Goal: Transaction & Acquisition: Purchase product/service

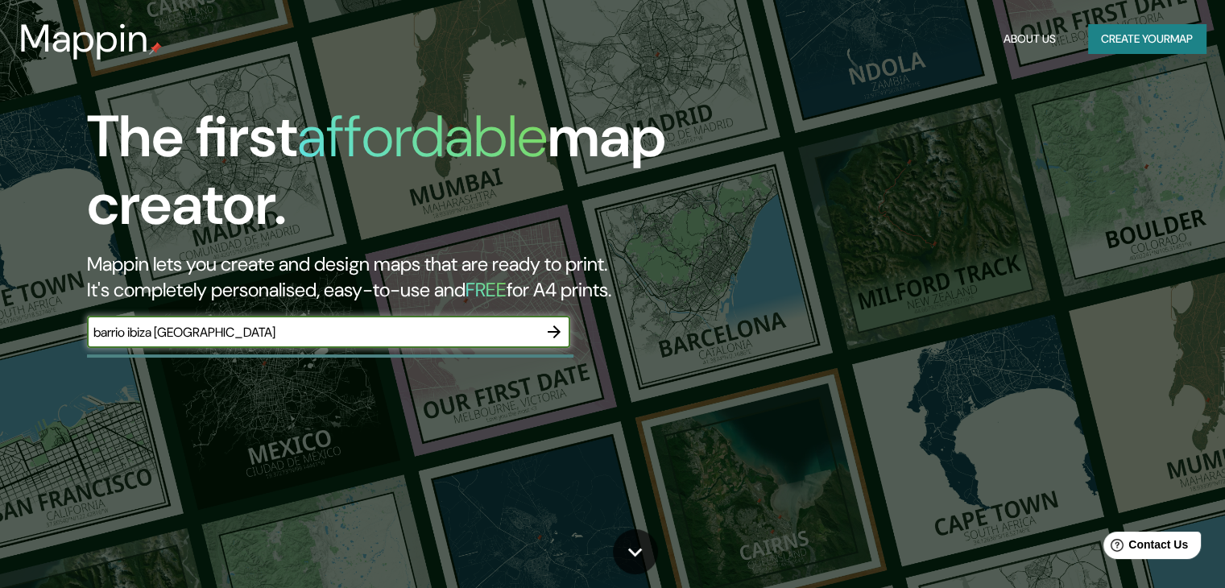
type input "barrio ibiza [GEOGRAPHIC_DATA]"
click at [545, 319] on button "button" at bounding box center [554, 332] width 32 height 32
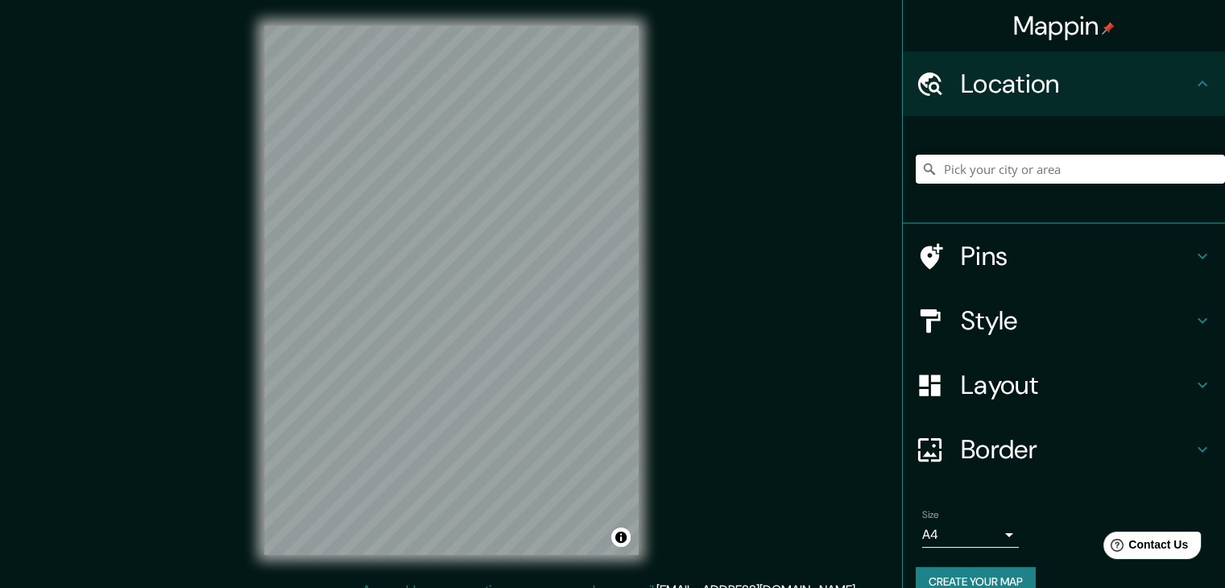
click at [1081, 168] on input "Pick your city or area" at bounding box center [1070, 169] width 309 height 29
click at [1008, 168] on input "Pick your city or area" at bounding box center [1070, 169] width 309 height 29
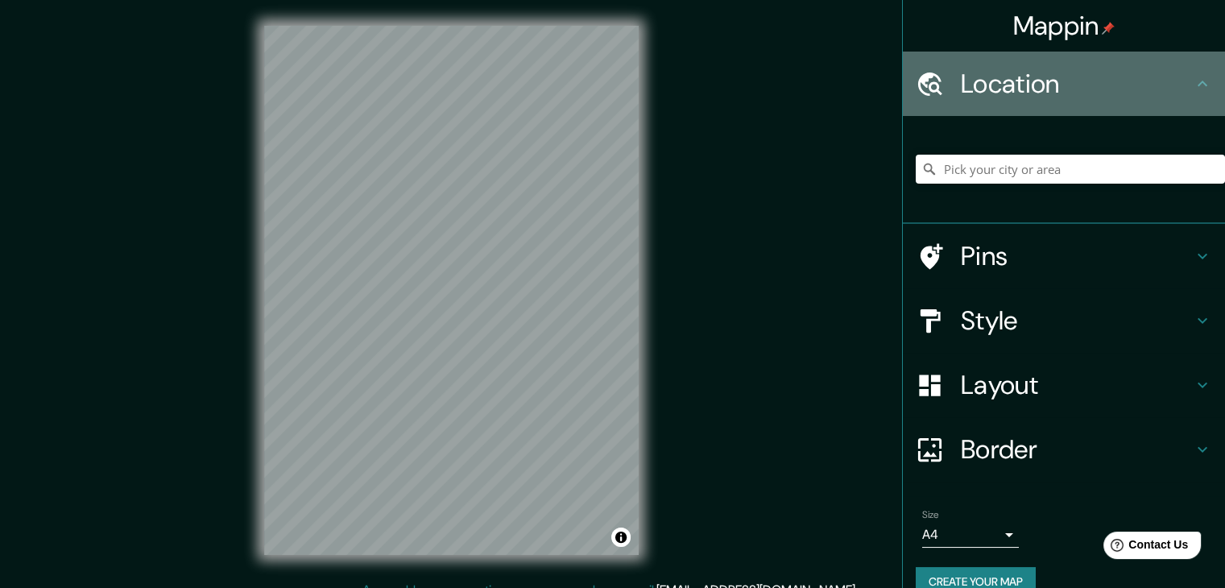
click at [1049, 77] on h4 "Location" at bounding box center [1077, 84] width 232 height 32
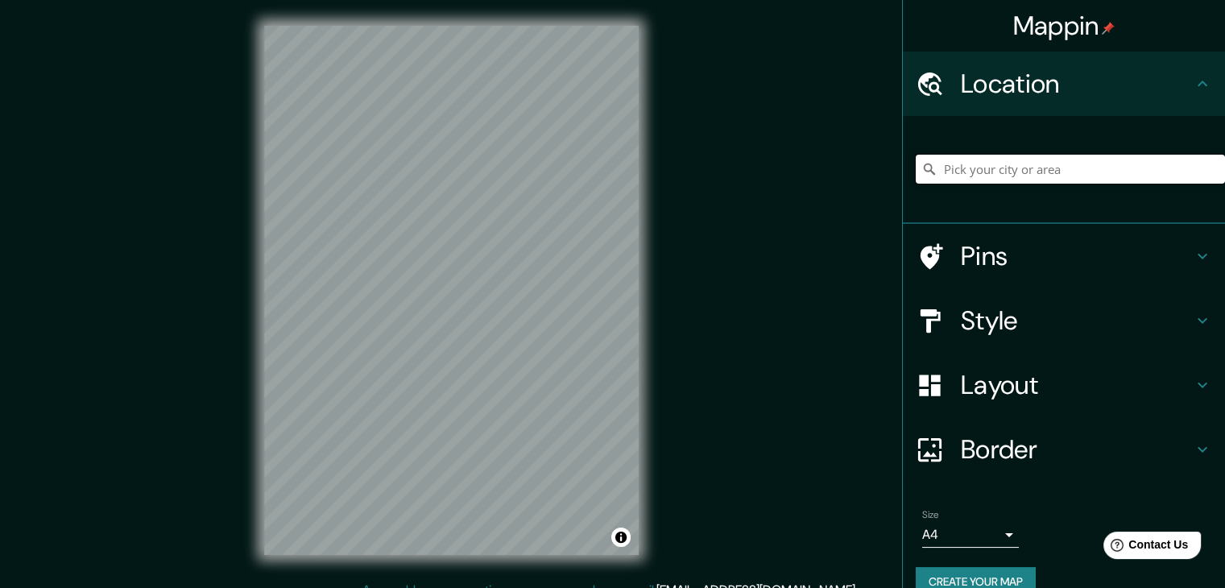
click at [990, 180] on input "Pick your city or area" at bounding box center [1070, 169] width 309 height 29
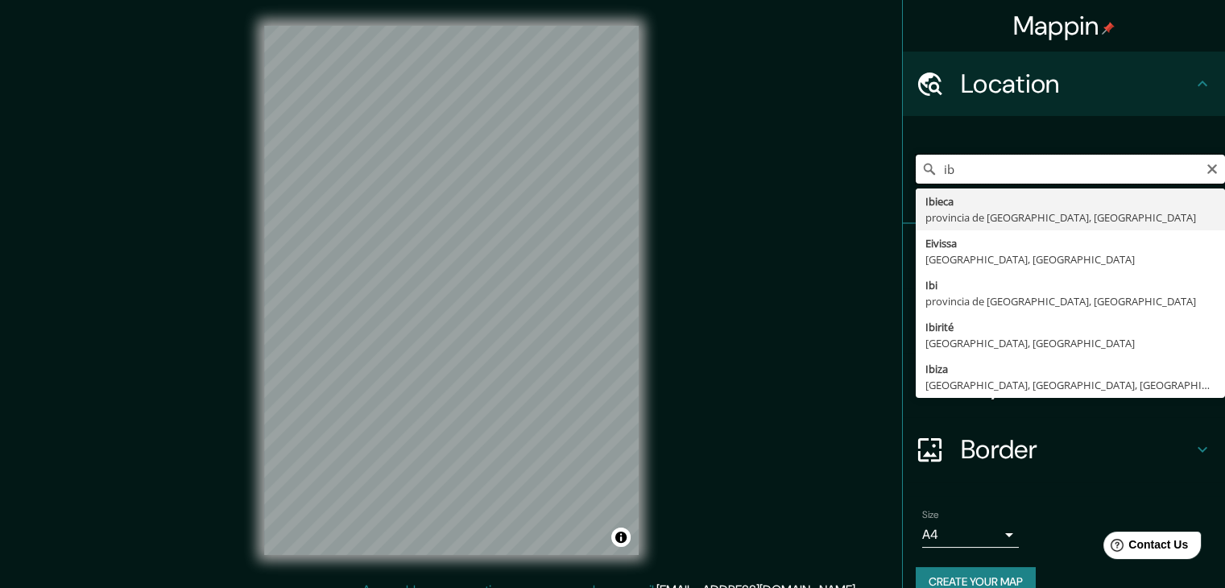
type input "i"
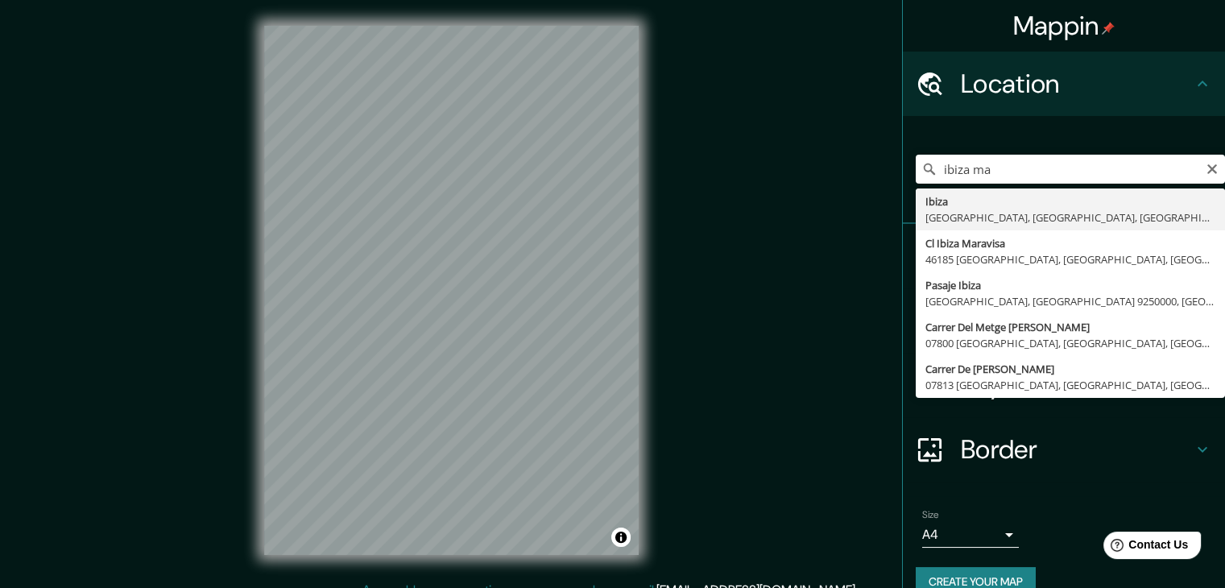
type input "Ibiza, [GEOGRAPHIC_DATA], [GEOGRAPHIC_DATA], [GEOGRAPHIC_DATA]"
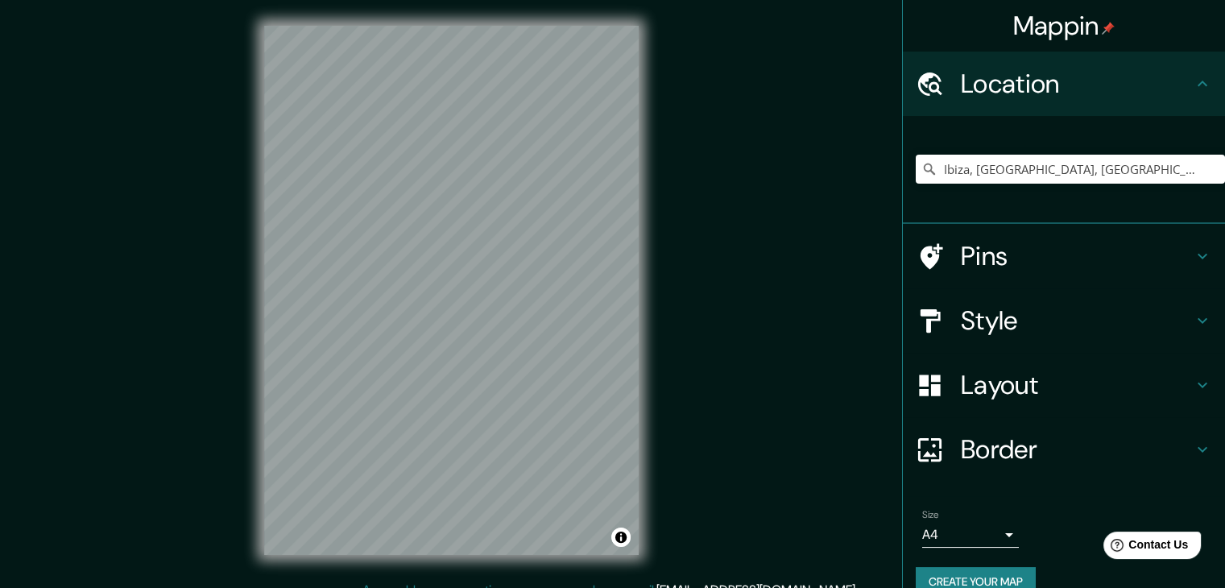
click at [1021, 321] on h4 "Style" at bounding box center [1077, 320] width 232 height 32
click at [1021, 321] on div "Style" at bounding box center [1064, 320] width 322 height 64
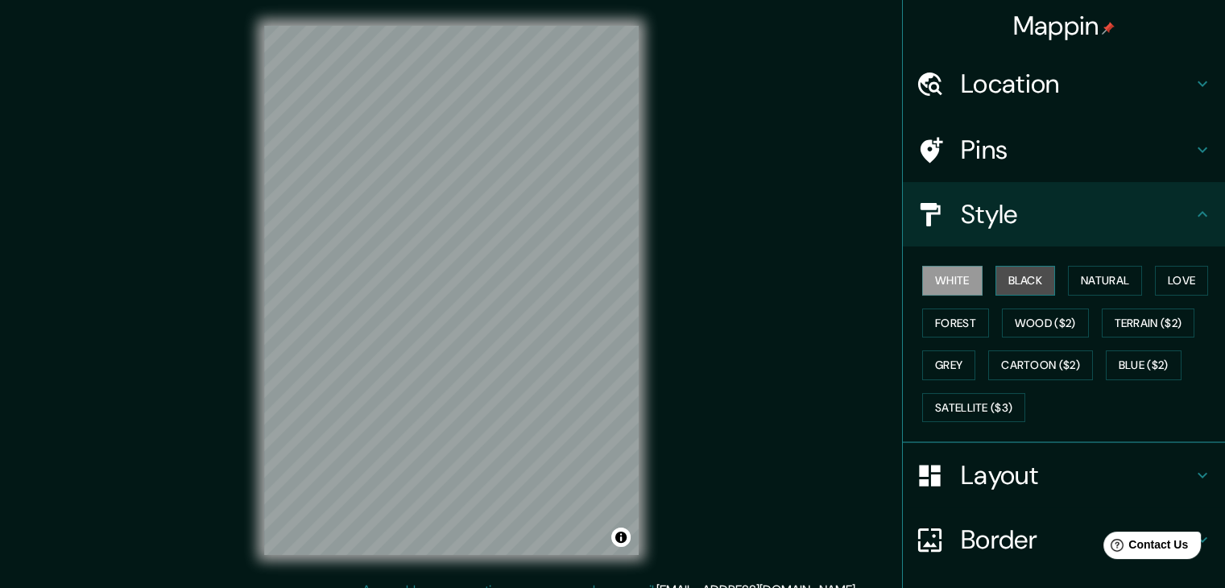
click at [1011, 272] on button "Black" at bounding box center [1025, 281] width 60 height 30
click at [958, 278] on button "White" at bounding box center [952, 281] width 60 height 30
click at [954, 316] on button "Forest" at bounding box center [955, 323] width 67 height 30
click at [931, 320] on button "Forest" at bounding box center [955, 323] width 67 height 30
click at [933, 282] on button "White" at bounding box center [952, 281] width 60 height 30
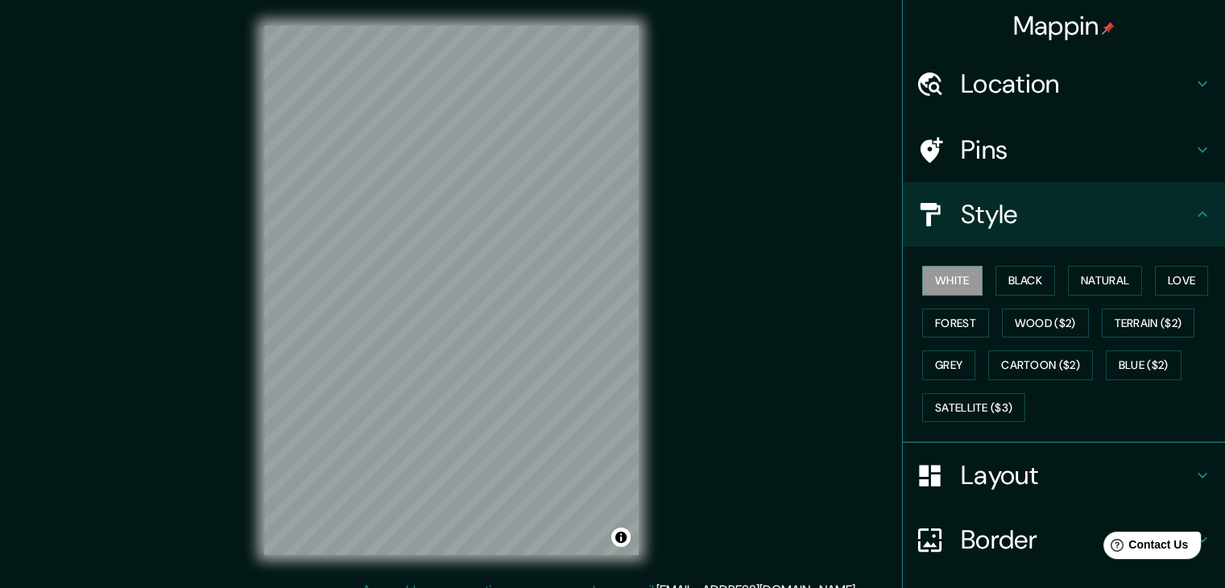
click at [1045, 226] on h4 "Style" at bounding box center [1077, 214] width 232 height 32
click at [1193, 217] on icon at bounding box center [1202, 214] width 19 height 19
click at [1198, 212] on icon at bounding box center [1203, 214] width 10 height 6
click at [976, 206] on h4 "Style" at bounding box center [1077, 214] width 232 height 32
click at [1198, 473] on icon at bounding box center [1203, 476] width 10 height 6
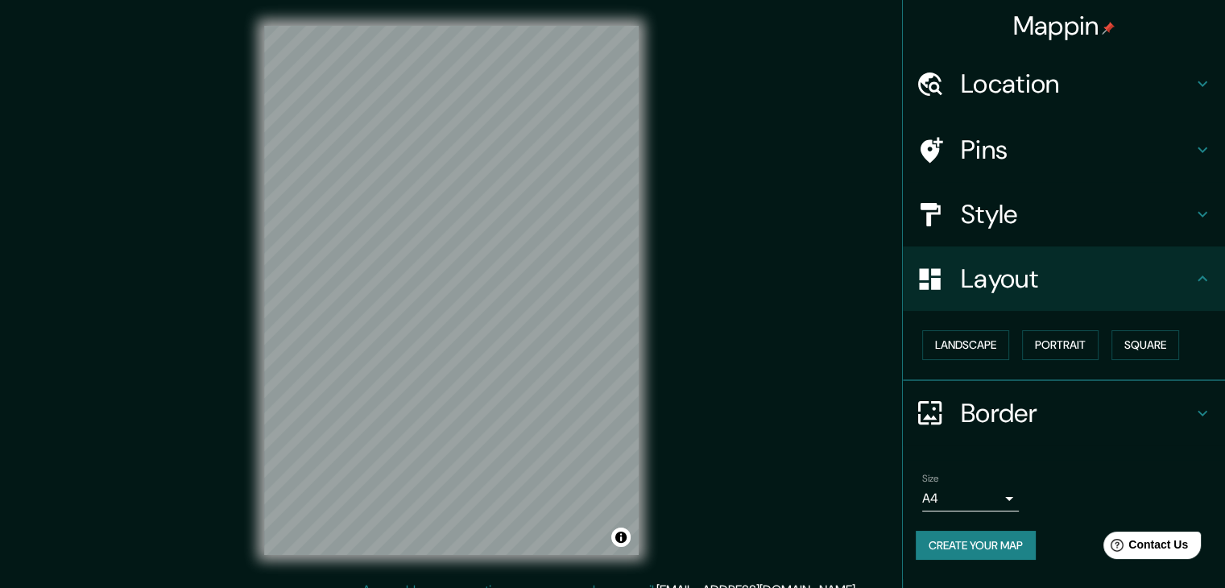
click at [1195, 211] on icon at bounding box center [1202, 214] width 19 height 19
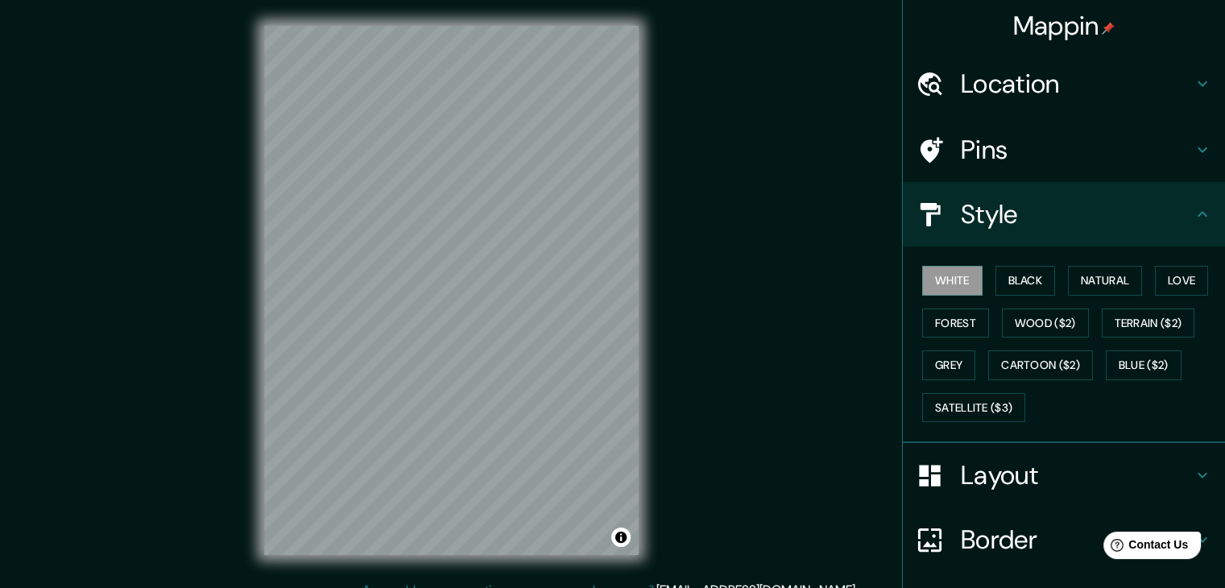
click at [1195, 211] on icon at bounding box center [1202, 214] width 19 height 19
click at [974, 478] on h4 "Layout" at bounding box center [1077, 475] width 232 height 32
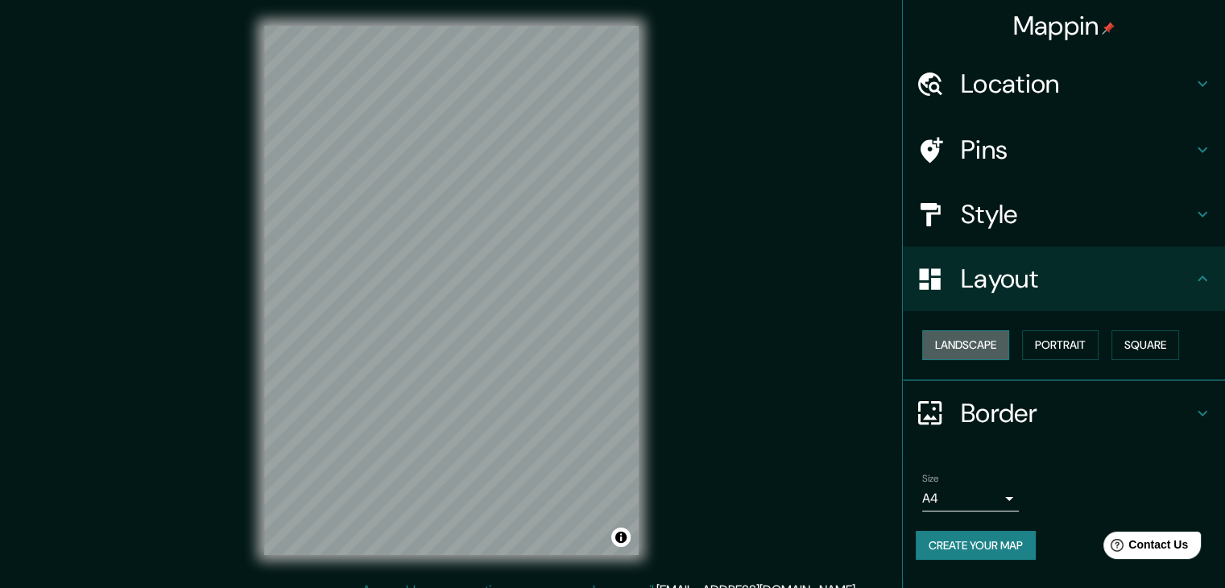
click at [962, 333] on button "Landscape" at bounding box center [965, 345] width 87 height 30
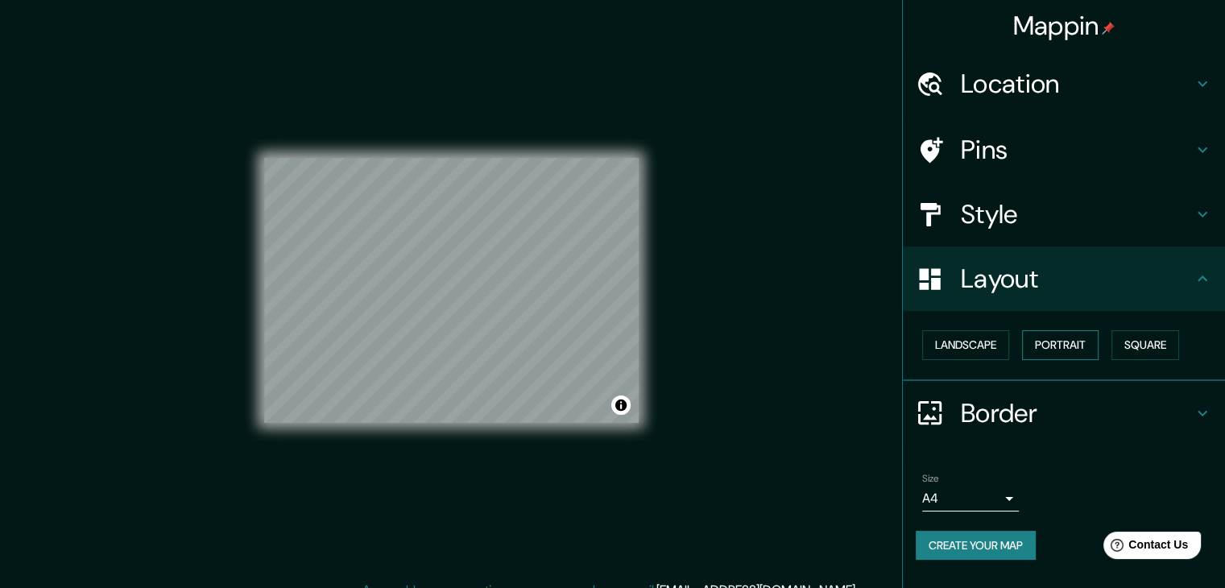
click at [1070, 343] on button "Portrait" at bounding box center [1060, 345] width 77 height 30
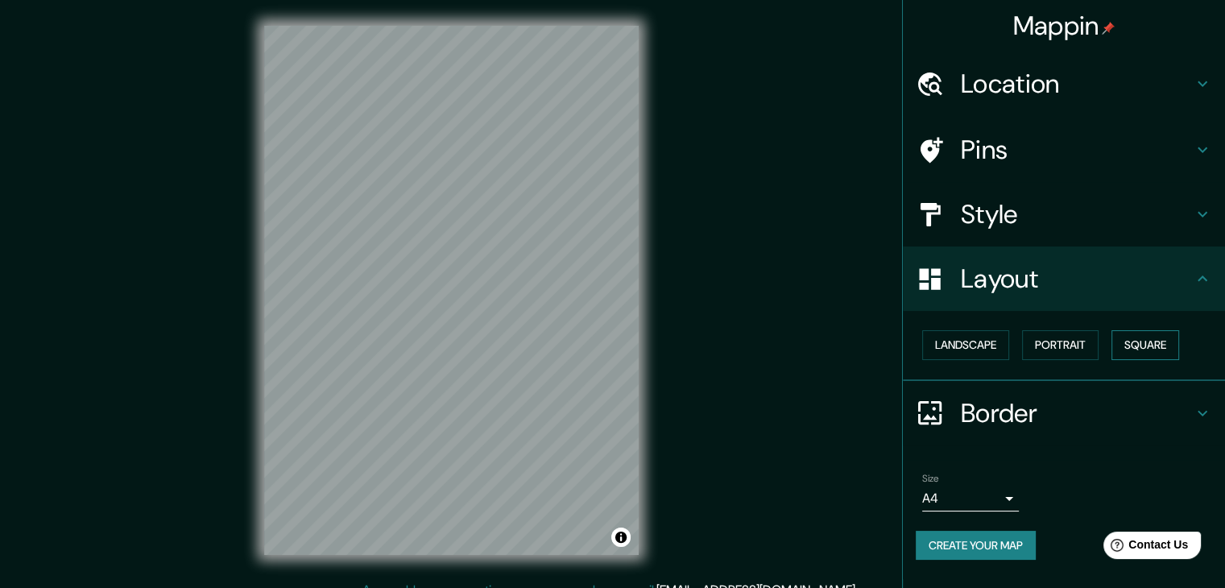
click at [1140, 334] on button "Square" at bounding box center [1145, 345] width 68 height 30
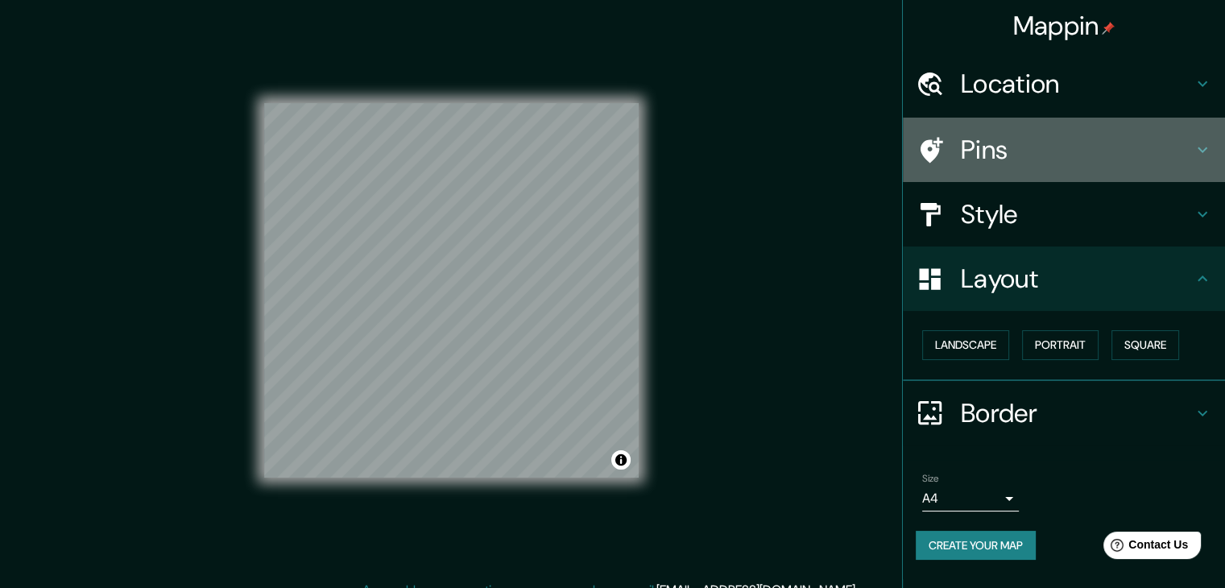
click at [1012, 157] on h4 "Pins" at bounding box center [1077, 150] width 232 height 32
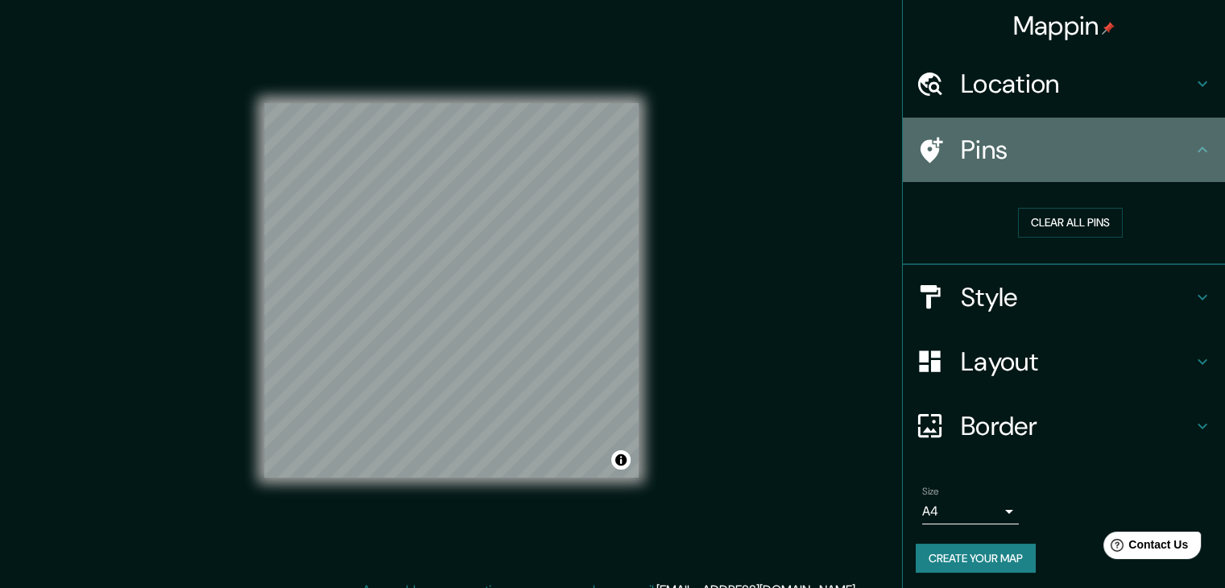
click at [992, 127] on div "Pins" at bounding box center [1064, 150] width 322 height 64
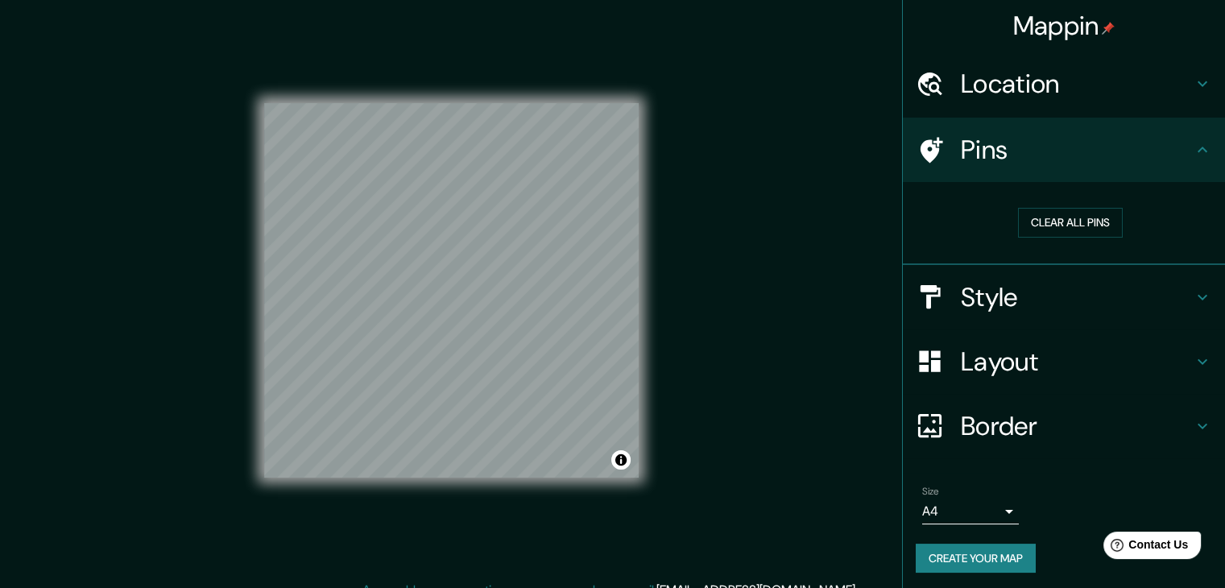
scroll to position [3, 0]
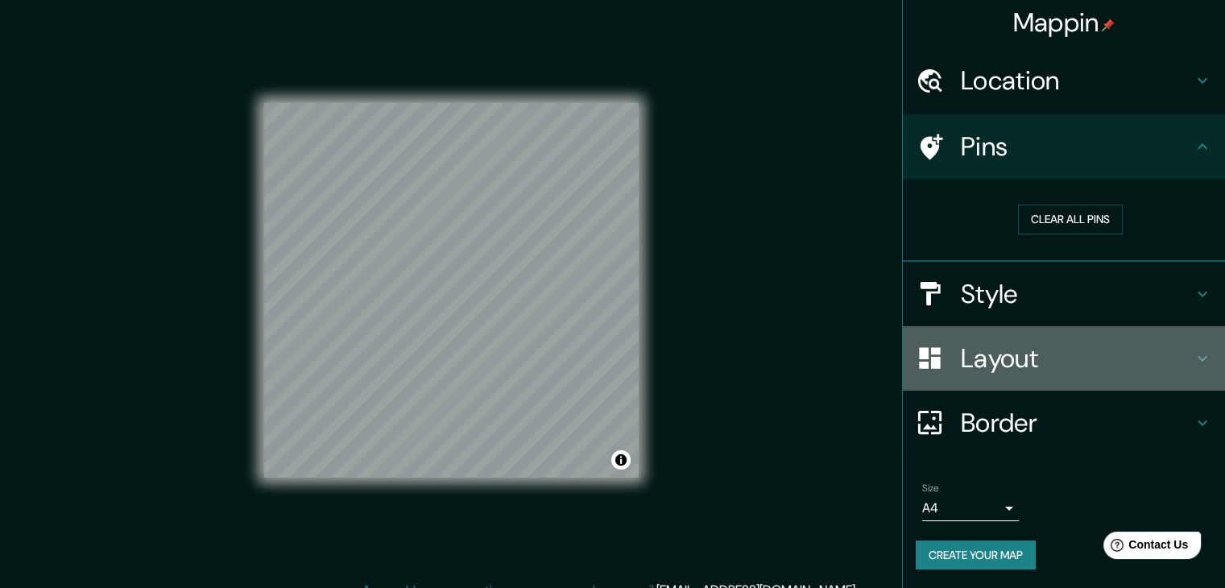
click at [947, 346] on div at bounding box center [938, 358] width 45 height 28
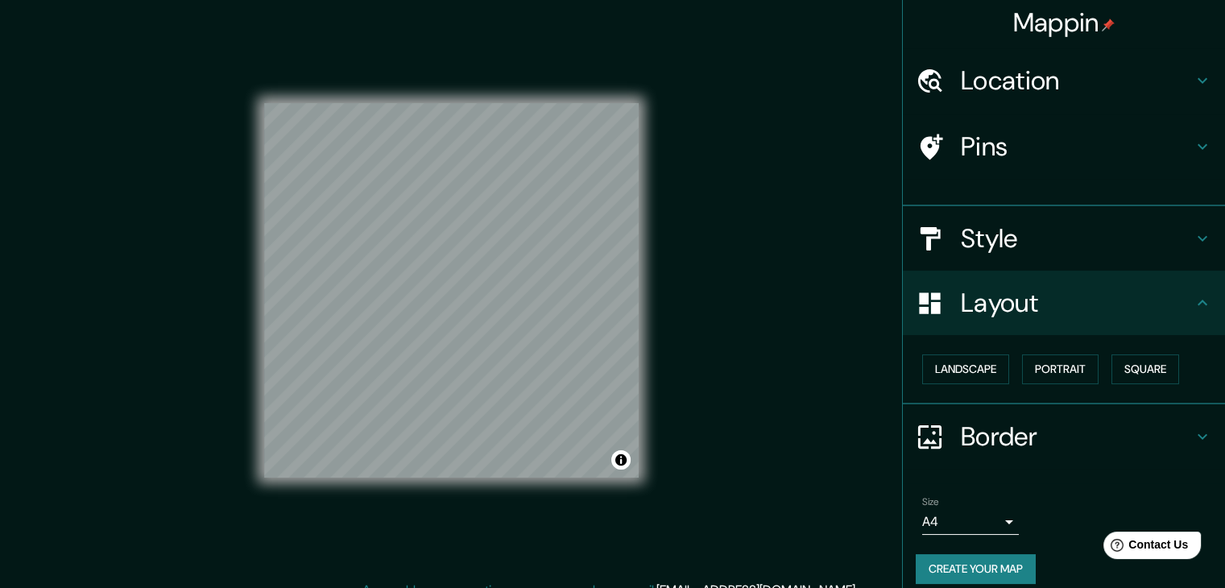
scroll to position [0, 0]
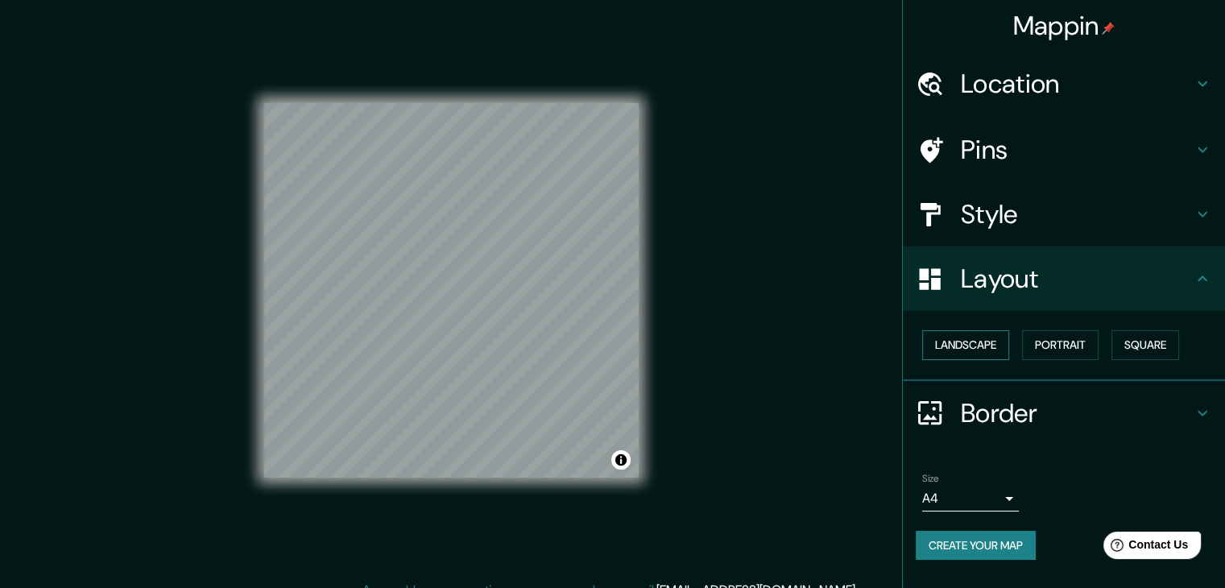
click at [976, 341] on button "Landscape" at bounding box center [965, 345] width 87 height 30
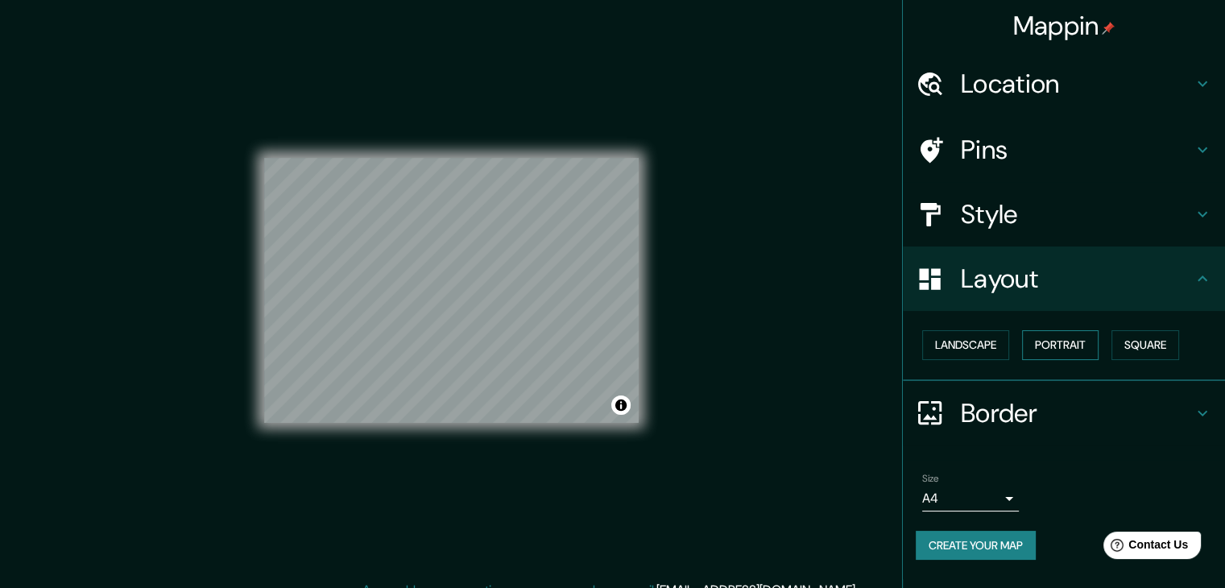
click at [1066, 341] on button "Portrait" at bounding box center [1060, 345] width 77 height 30
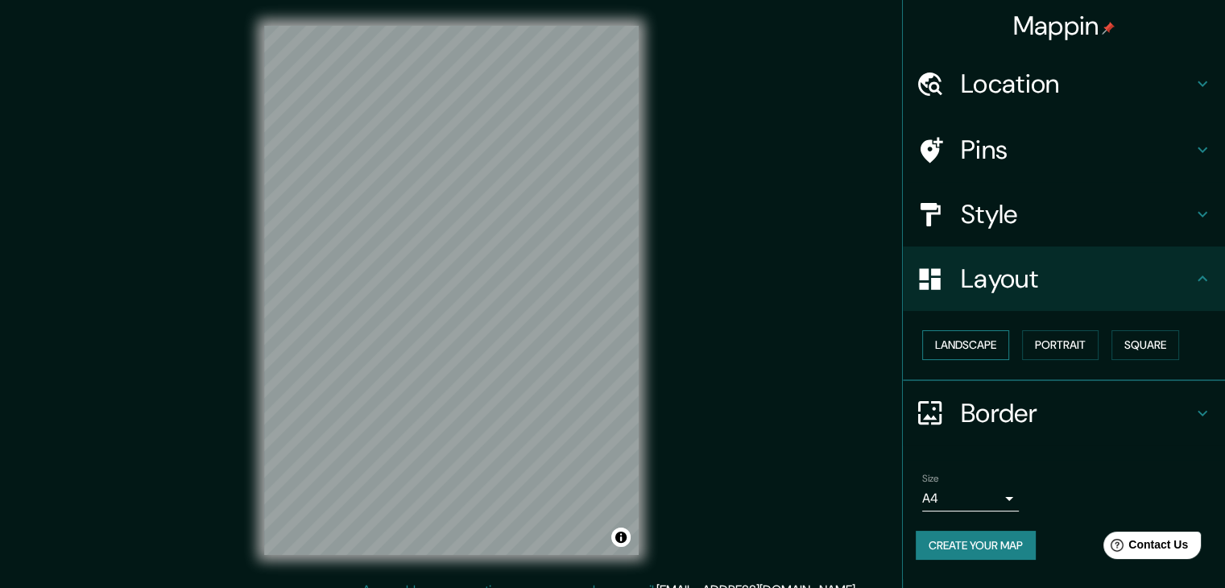
click at [935, 346] on button "Landscape" at bounding box center [965, 345] width 87 height 30
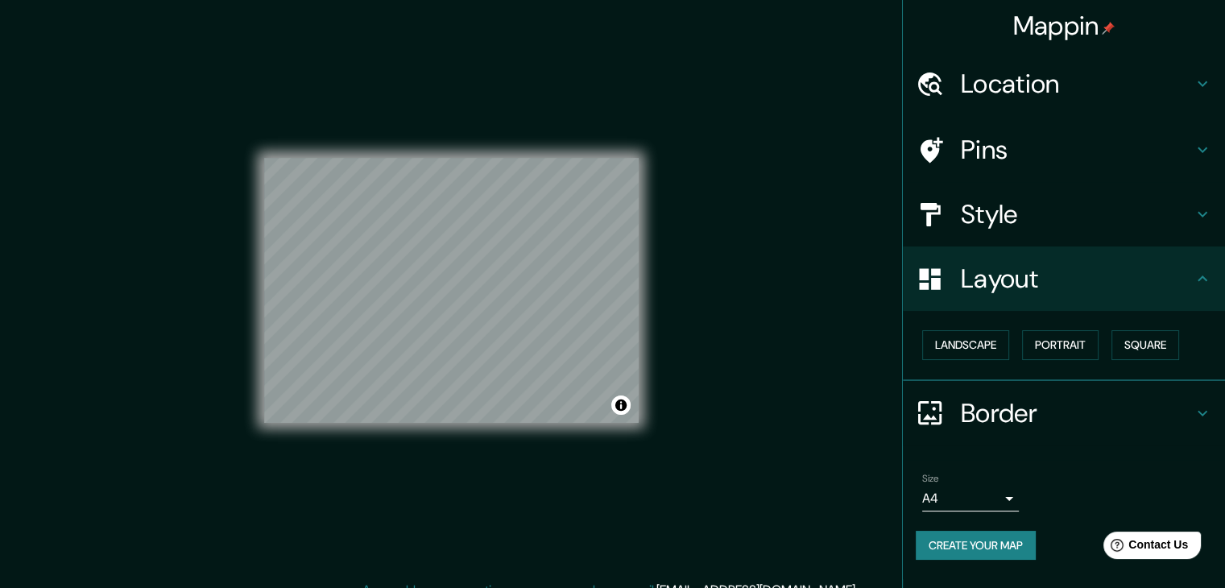
click at [1002, 220] on h4 "Style" at bounding box center [1077, 214] width 232 height 32
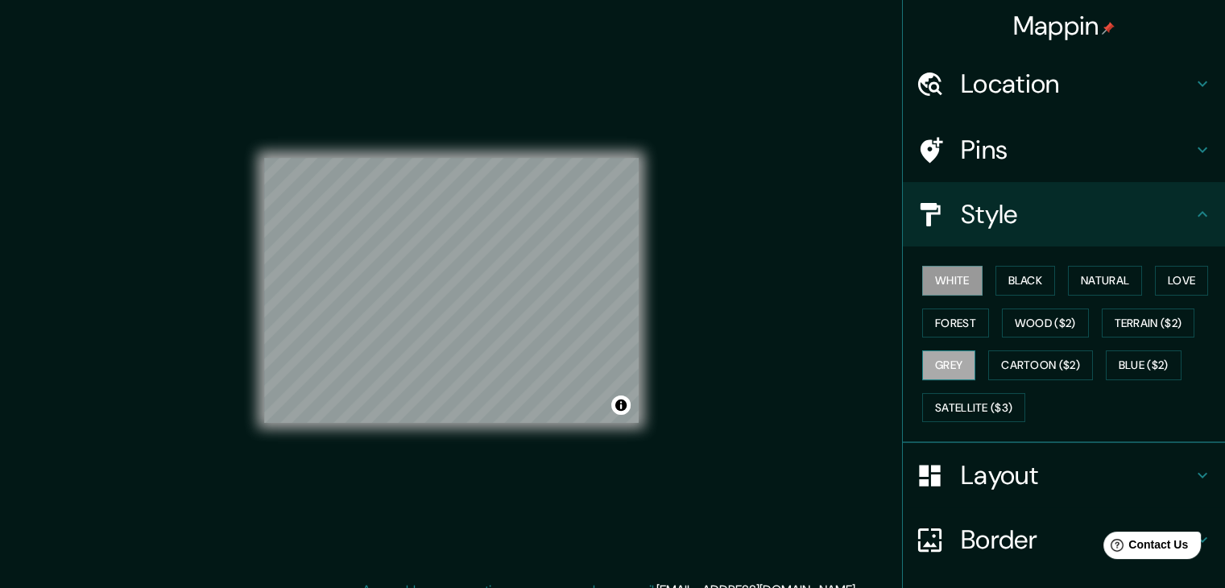
click at [936, 358] on button "Grey" at bounding box center [948, 365] width 53 height 30
click at [952, 410] on button "Satellite ($3)" at bounding box center [973, 408] width 103 height 30
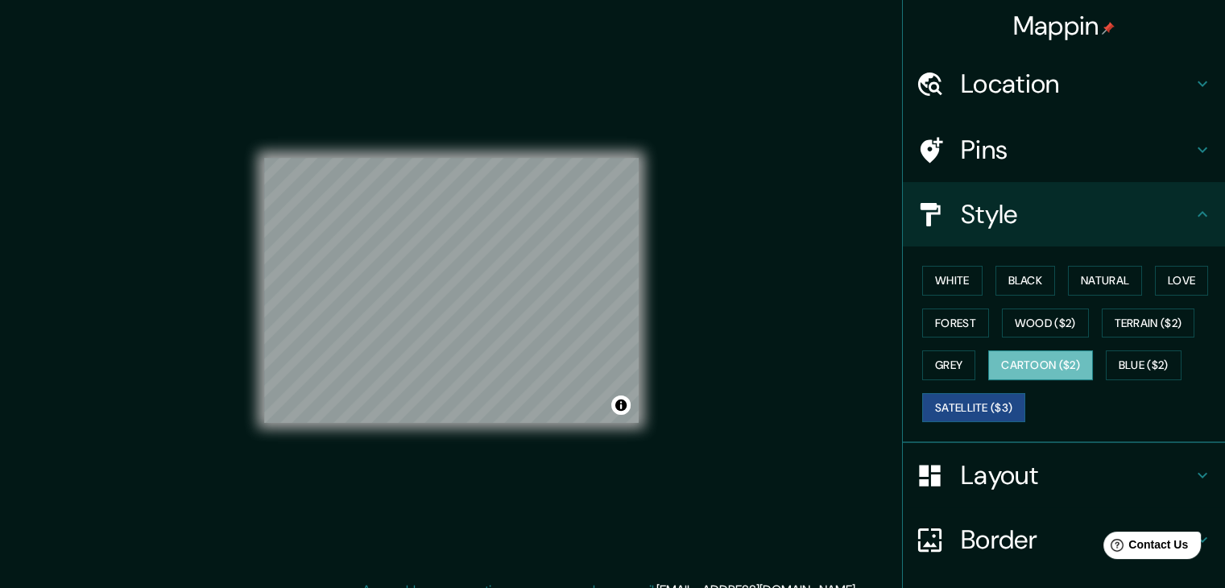
click at [1021, 363] on button "Cartoon ($2)" at bounding box center [1040, 365] width 105 height 30
click at [1124, 358] on button "Blue ($2)" at bounding box center [1144, 365] width 76 height 30
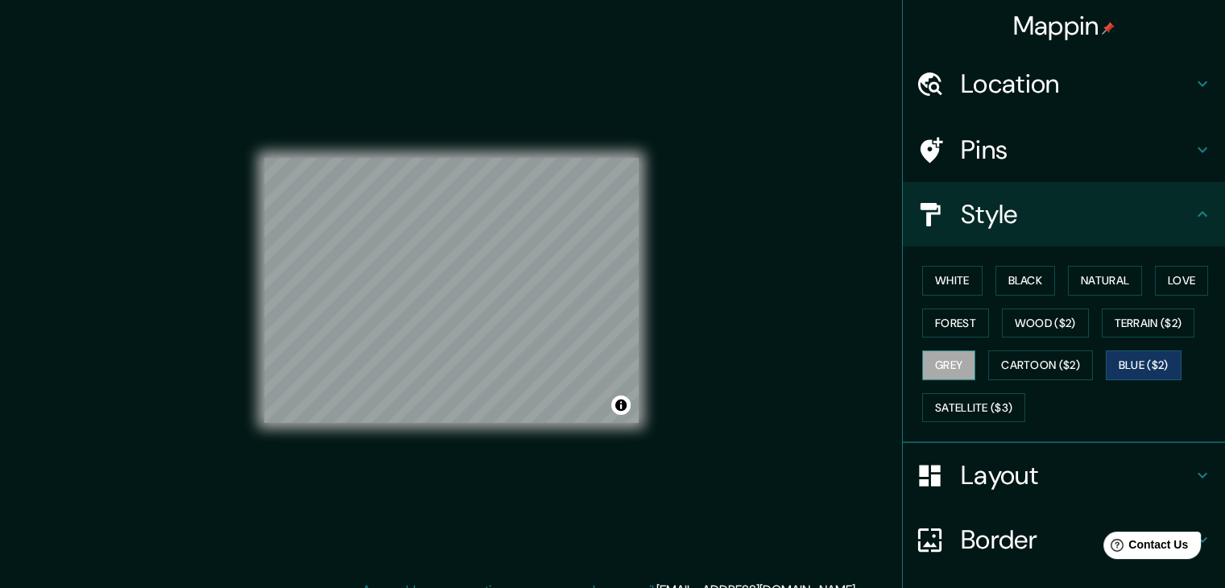
click at [926, 364] on button "Grey" at bounding box center [948, 365] width 53 height 30
click at [1129, 323] on button "Terrain ($2)" at bounding box center [1148, 323] width 93 height 30
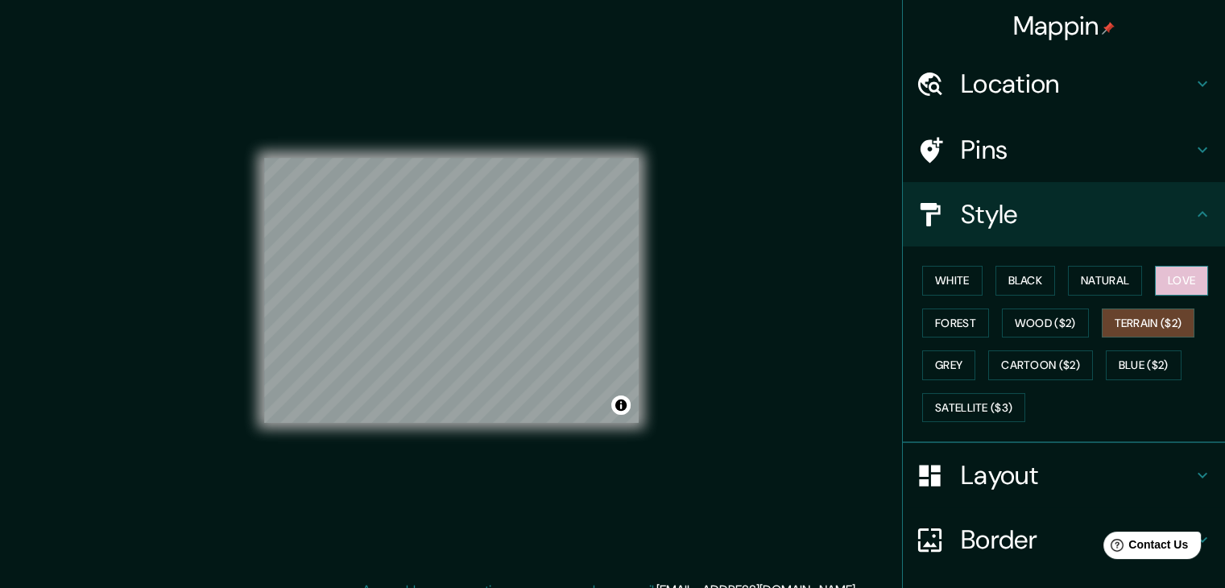
click at [1179, 271] on button "Love" at bounding box center [1181, 281] width 53 height 30
click at [928, 336] on div "White Black Natural Love Forest Wood ($2) Terrain ($2) Grey Cartoon ($2) Blue (…" at bounding box center [1070, 343] width 309 height 169
click at [943, 320] on button "Forest" at bounding box center [955, 323] width 67 height 30
click at [1047, 300] on div "White Black Natural Love Forest Wood ($2) Terrain ($2) Grey Cartoon ($2) Blue (…" at bounding box center [1070, 343] width 309 height 169
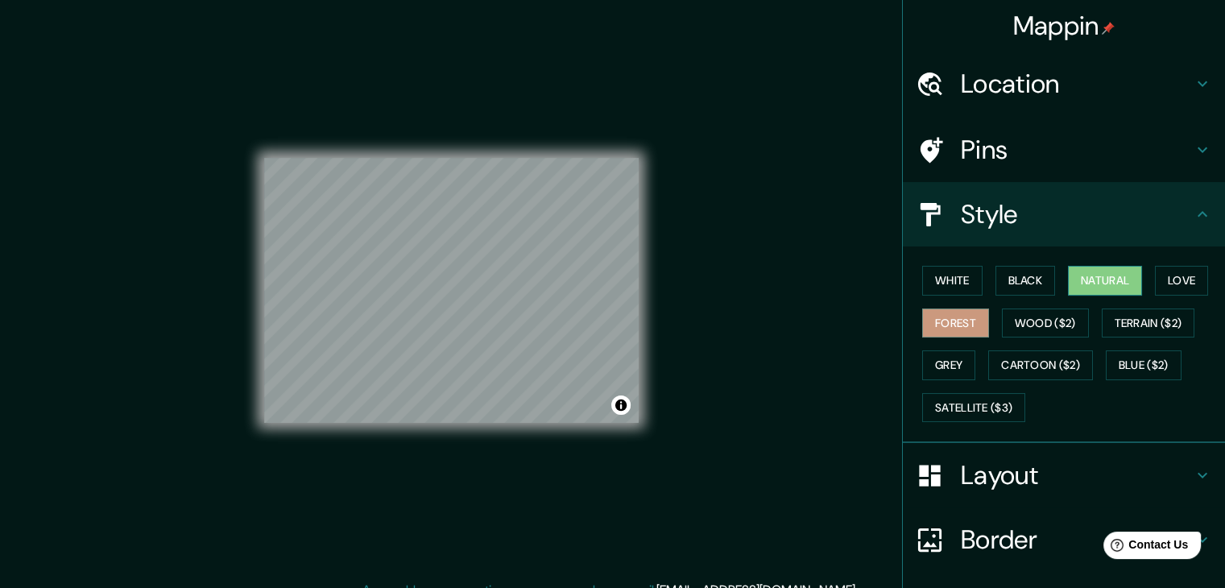
click at [1089, 286] on button "Natural" at bounding box center [1105, 281] width 74 height 30
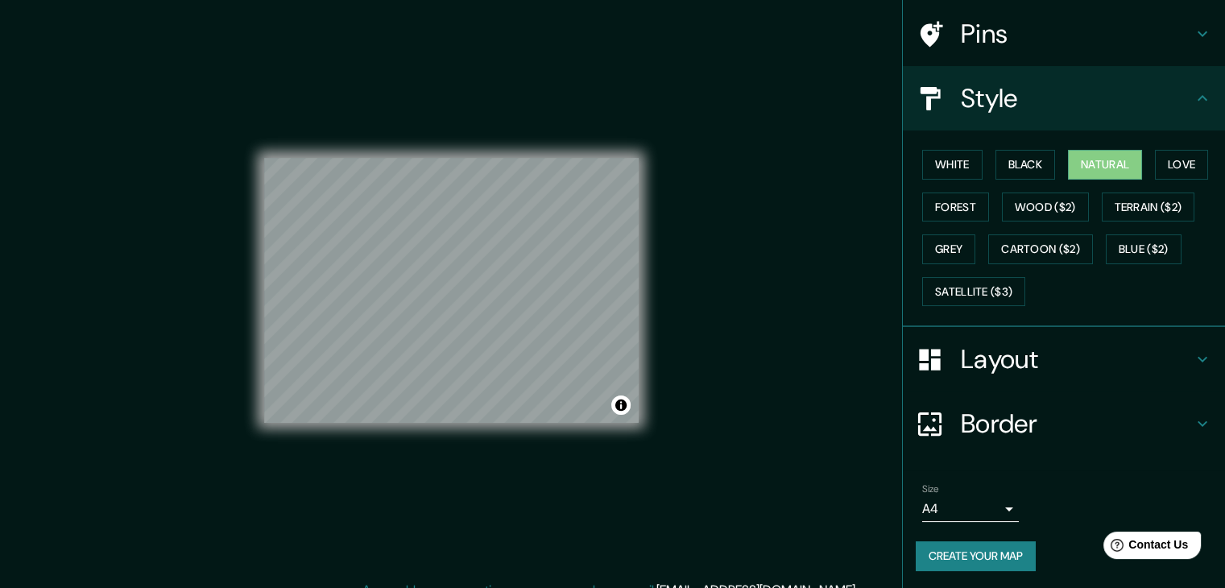
click at [1022, 423] on h4 "Border" at bounding box center [1077, 424] width 232 height 32
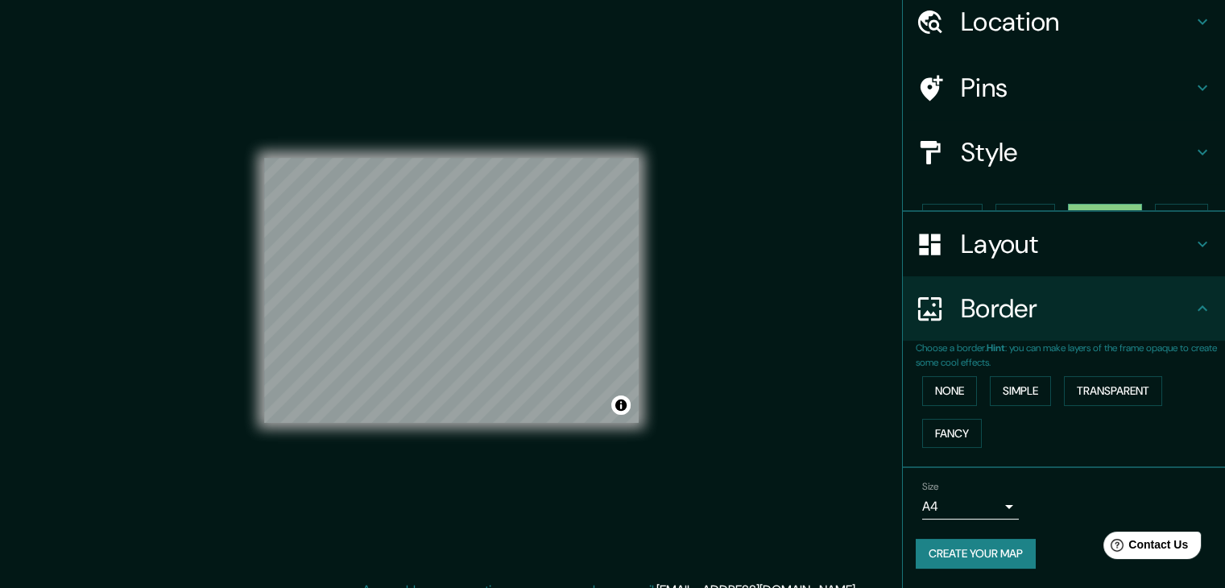
scroll to position [34, 0]
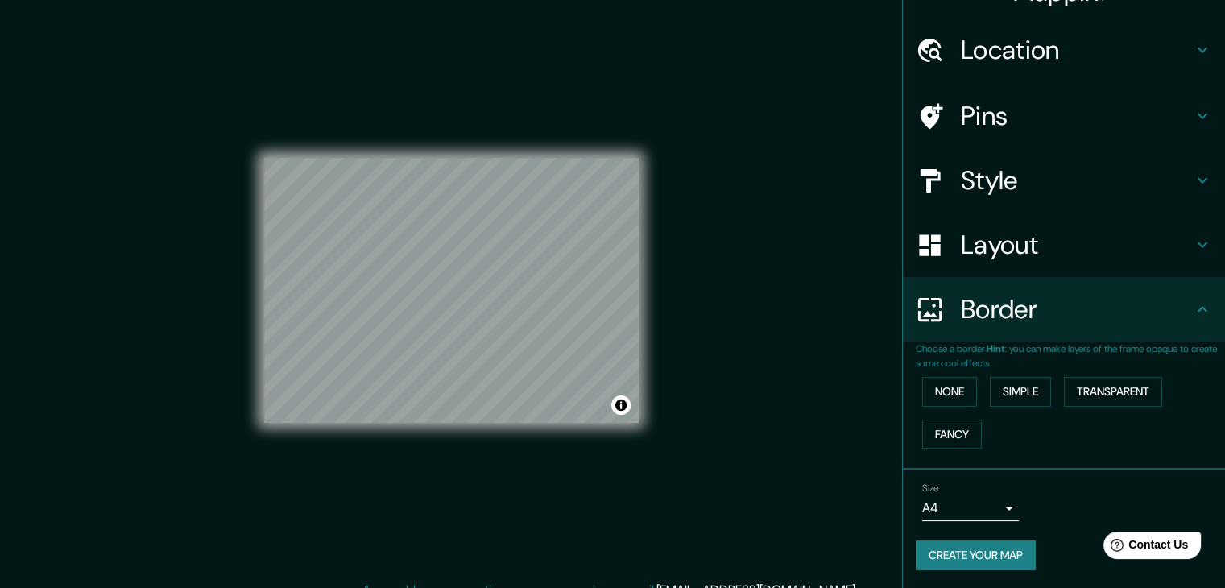
click at [1012, 372] on div "None Simple Transparent Fancy" at bounding box center [1070, 412] width 309 height 85
click at [958, 395] on button "None" at bounding box center [949, 392] width 55 height 30
click at [1012, 390] on button "Simple" at bounding box center [1020, 392] width 61 height 30
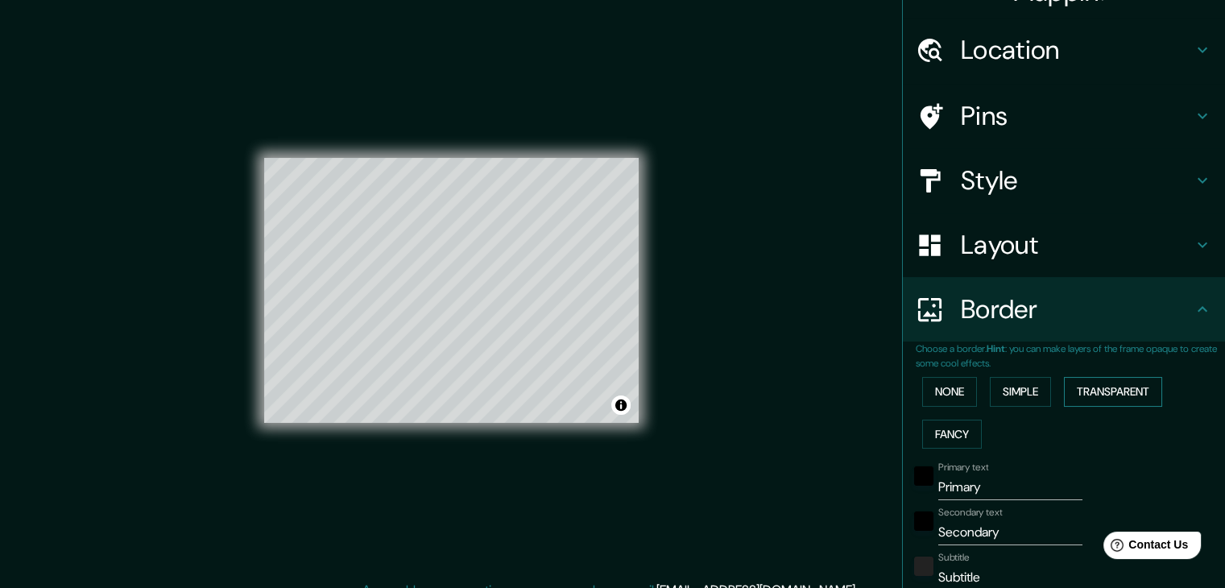
click at [1101, 384] on button "Transparent" at bounding box center [1113, 392] width 98 height 30
click at [947, 433] on button "Fancy" at bounding box center [952, 435] width 60 height 30
click at [1079, 312] on h4 "Border" at bounding box center [1077, 309] width 232 height 32
